Goal: Transaction & Acquisition: Book appointment/travel/reservation

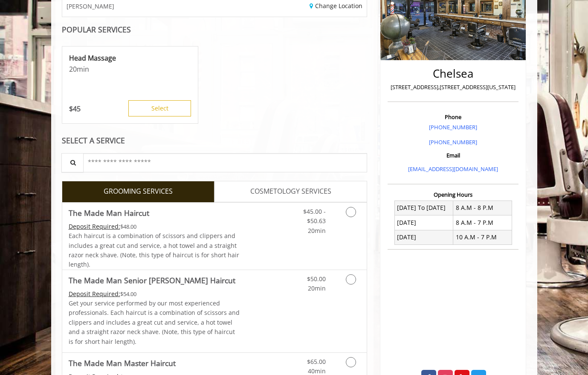
scroll to position [149, 0]
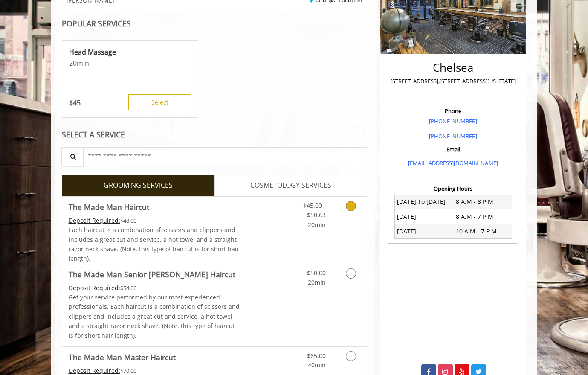
click at [349, 208] on icon "Grooming services" at bounding box center [351, 206] width 10 height 10
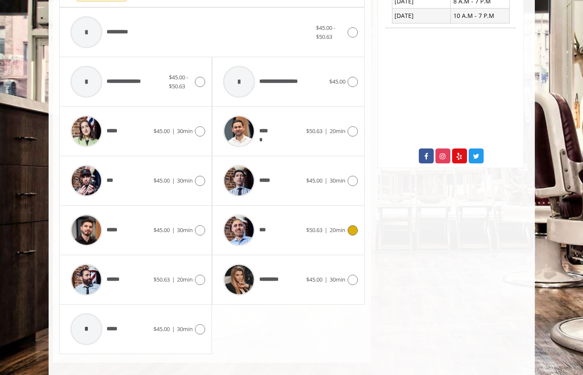
scroll to position [373, 0]
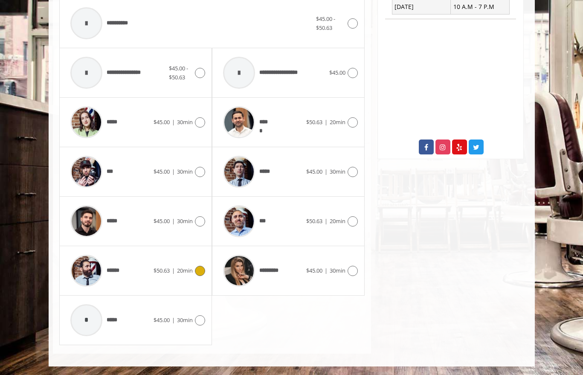
click at [199, 272] on icon at bounding box center [200, 271] width 10 height 10
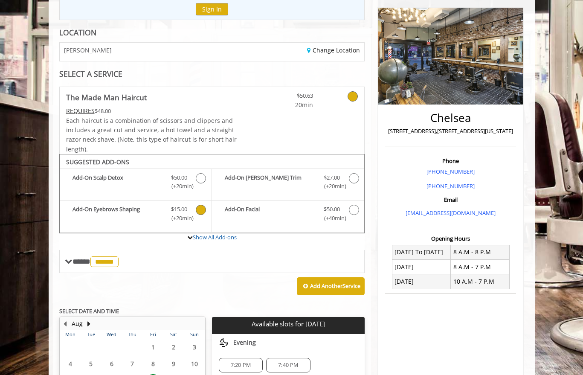
scroll to position [0, 0]
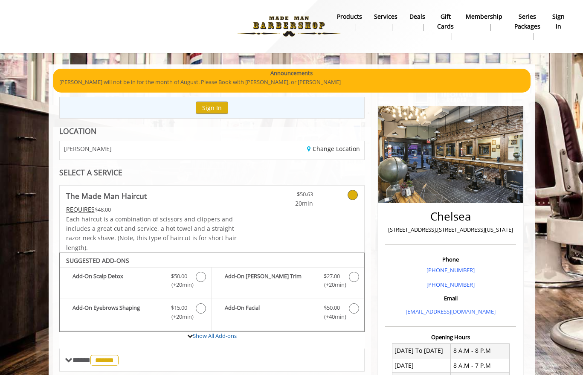
click at [294, 27] on img at bounding box center [288, 26] width 117 height 47
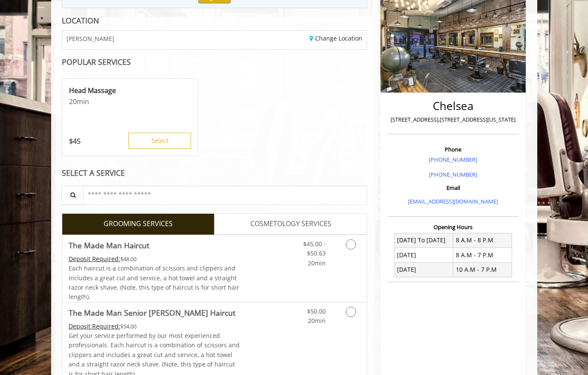
scroll to position [113, 0]
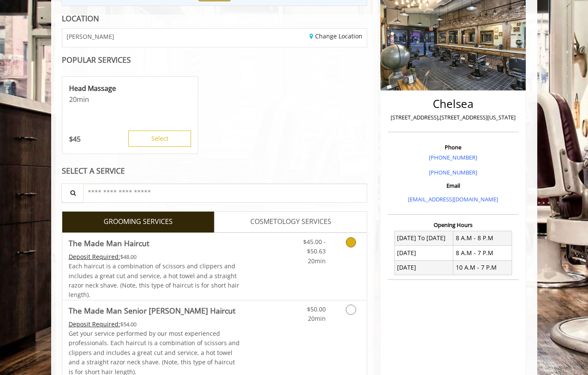
click at [354, 244] on icon "Grooming services" at bounding box center [351, 242] width 10 height 10
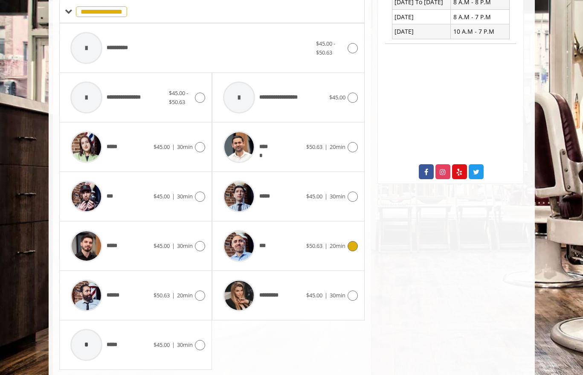
scroll to position [373, 0]
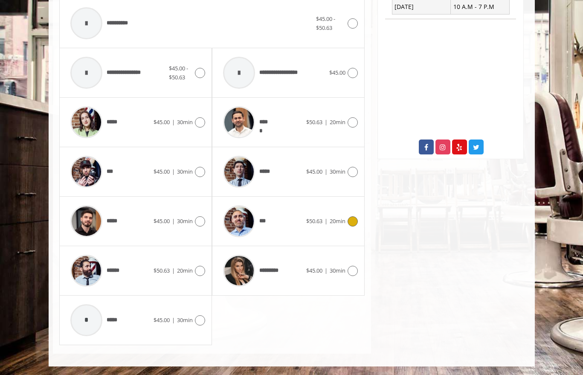
click at [352, 223] on icon at bounding box center [353, 221] width 10 height 10
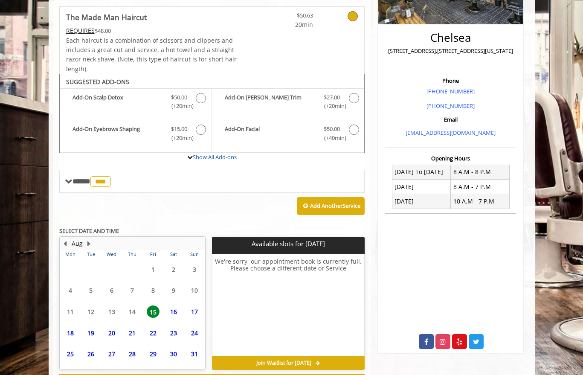
scroll to position [215, 0]
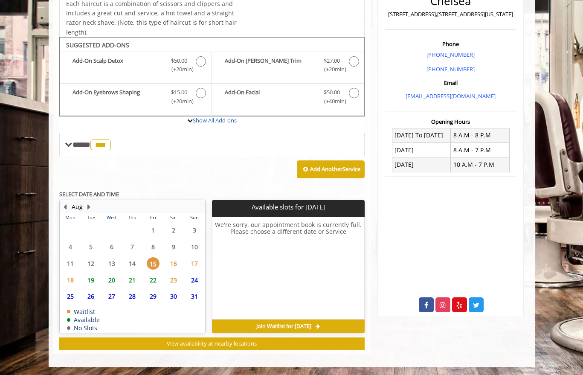
click at [152, 266] on span "15" at bounding box center [153, 263] width 13 height 12
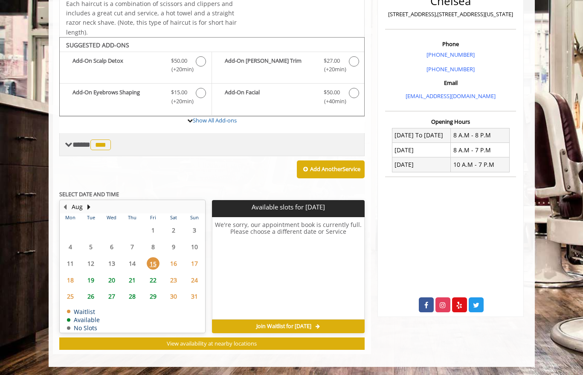
click at [69, 144] on span at bounding box center [69, 145] width 8 height 8
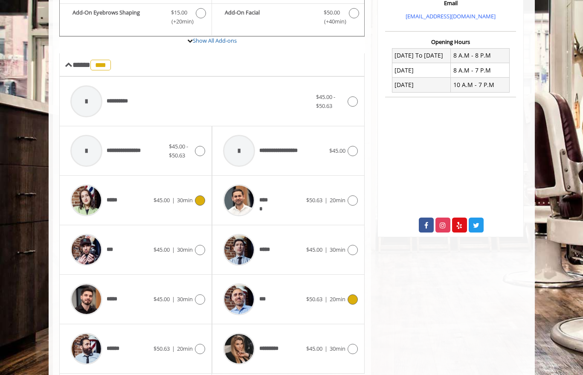
scroll to position [298, 0]
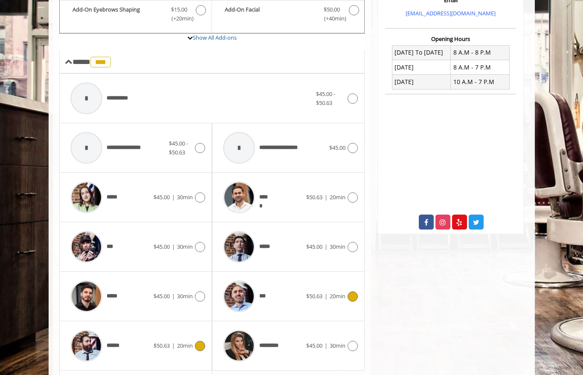
click at [198, 346] on icon at bounding box center [200, 346] width 10 height 10
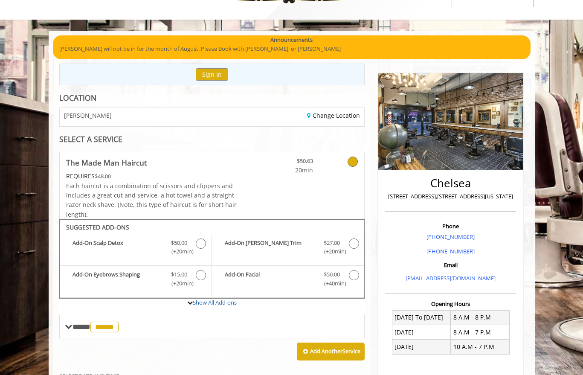
scroll to position [0, 0]
